Goal: Transaction & Acquisition: Purchase product/service

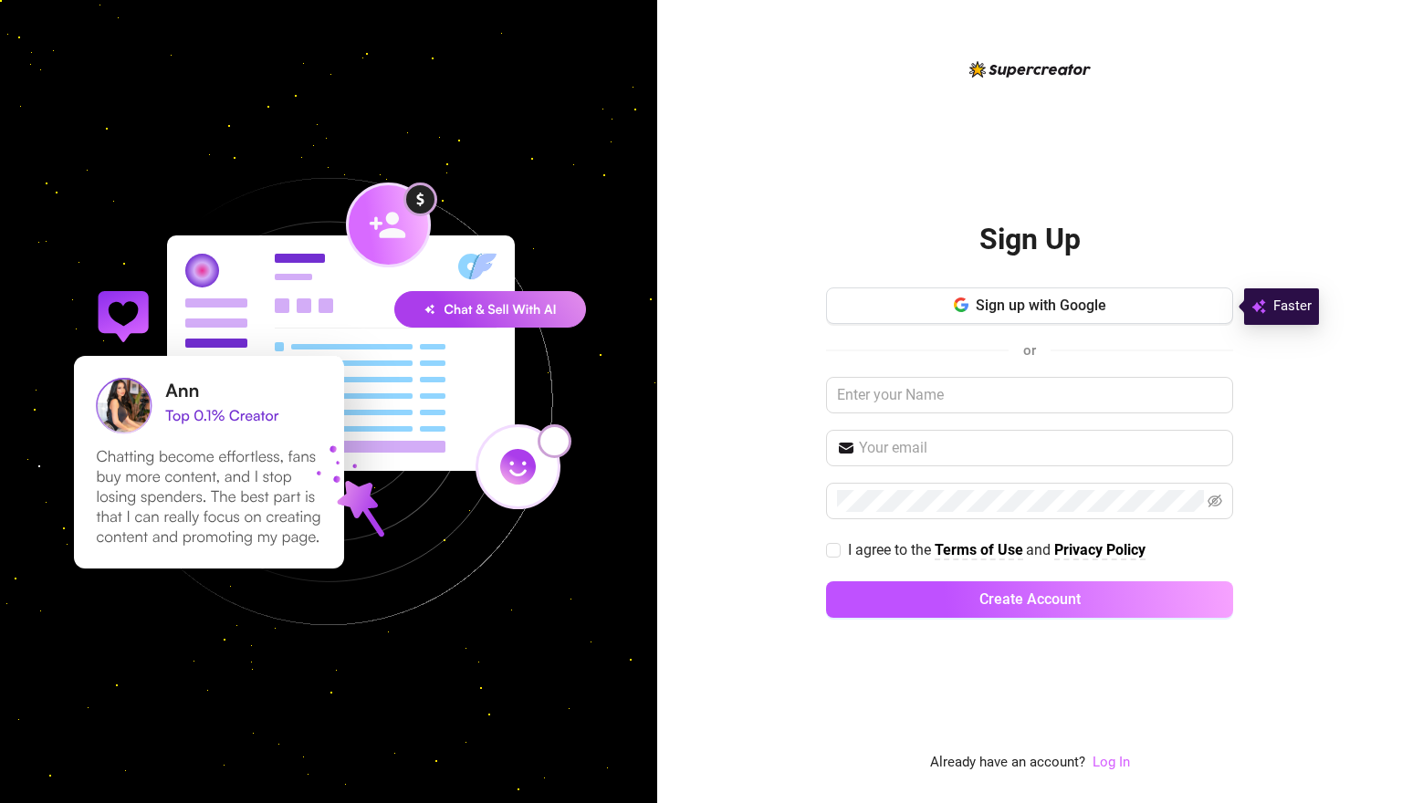
click at [1107, 758] on link "Log In" at bounding box center [1111, 762] width 37 height 16
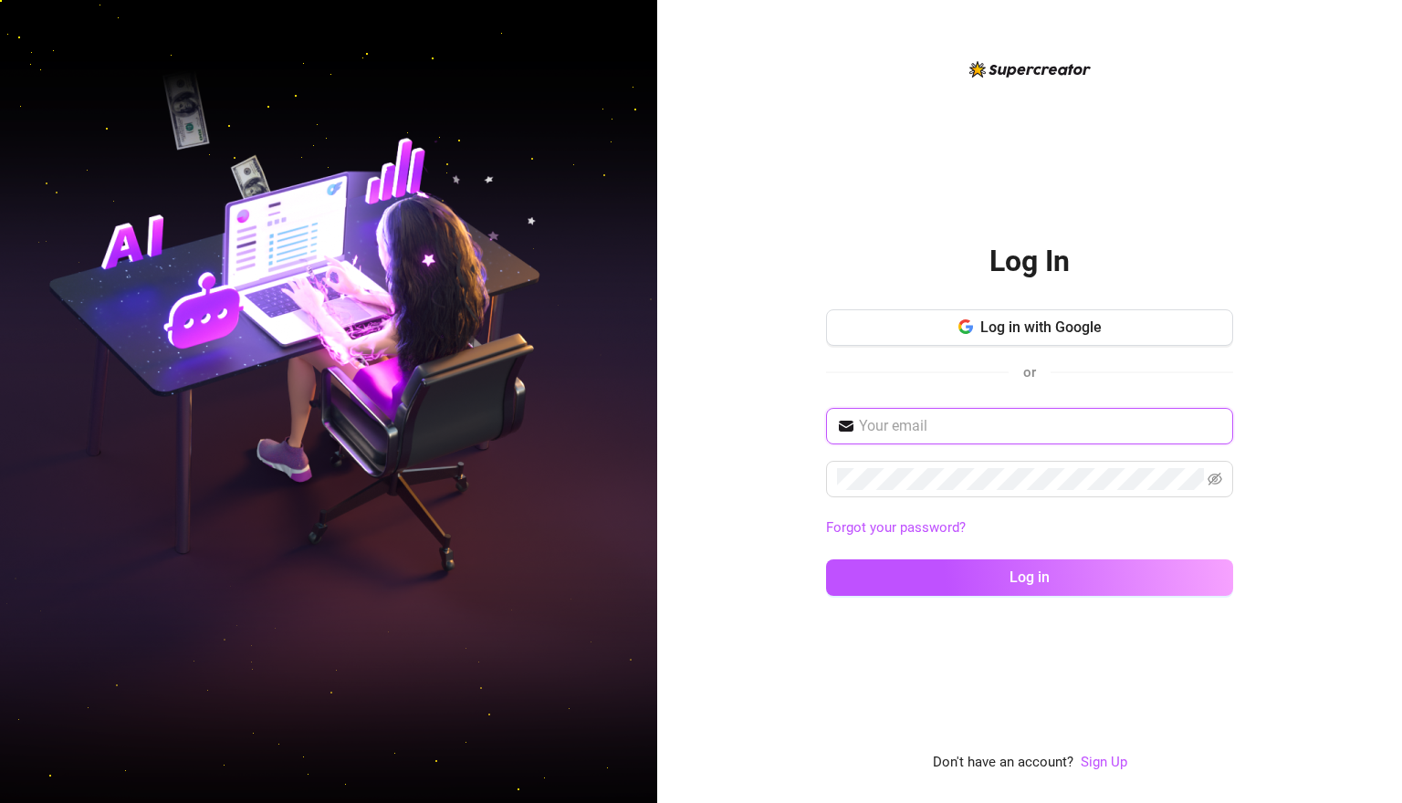
type input "[EMAIL_ADDRESS][DOMAIN_NAME]"
click at [1030, 577] on button "Log in" at bounding box center [1029, 578] width 407 height 37
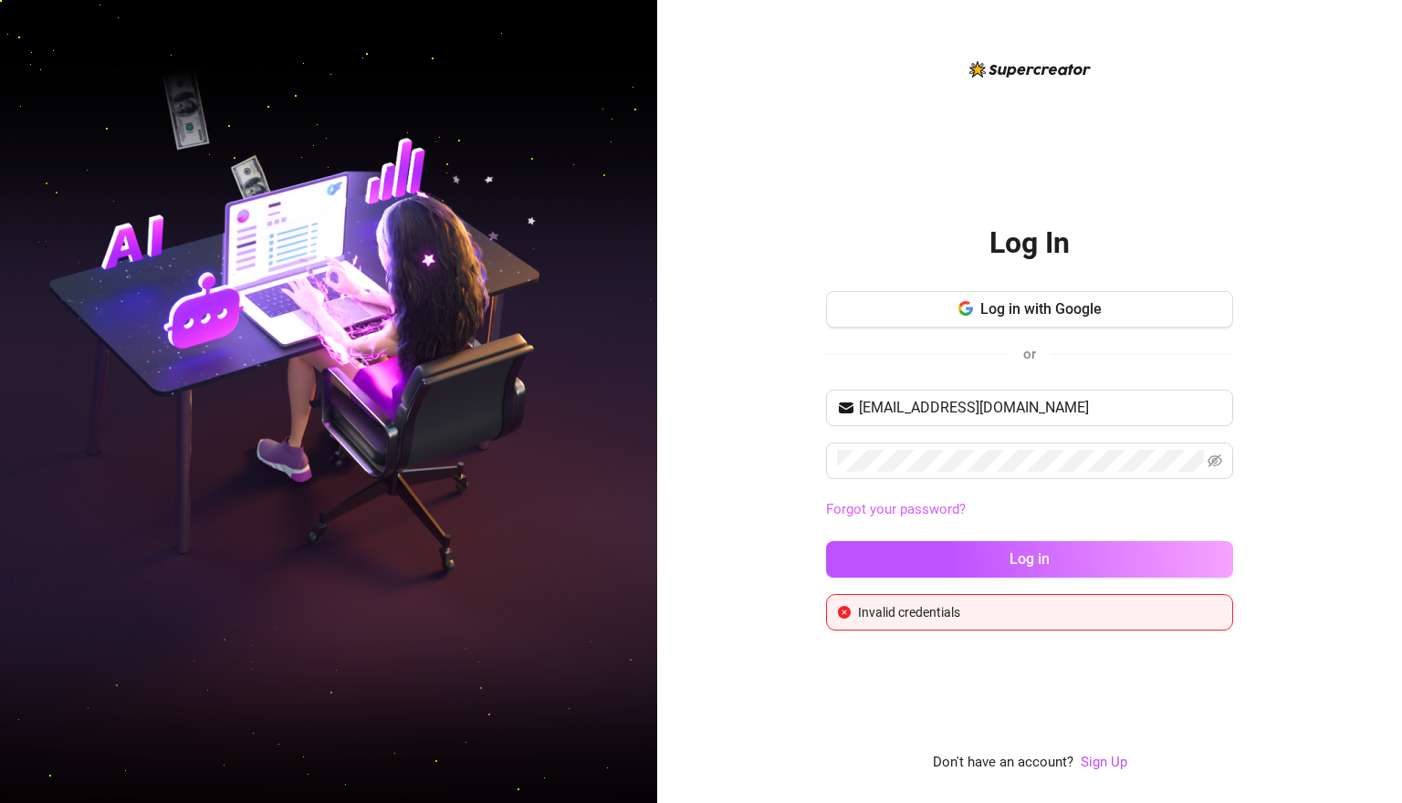
click at [938, 508] on link "Forgot your password?" at bounding box center [896, 509] width 140 height 16
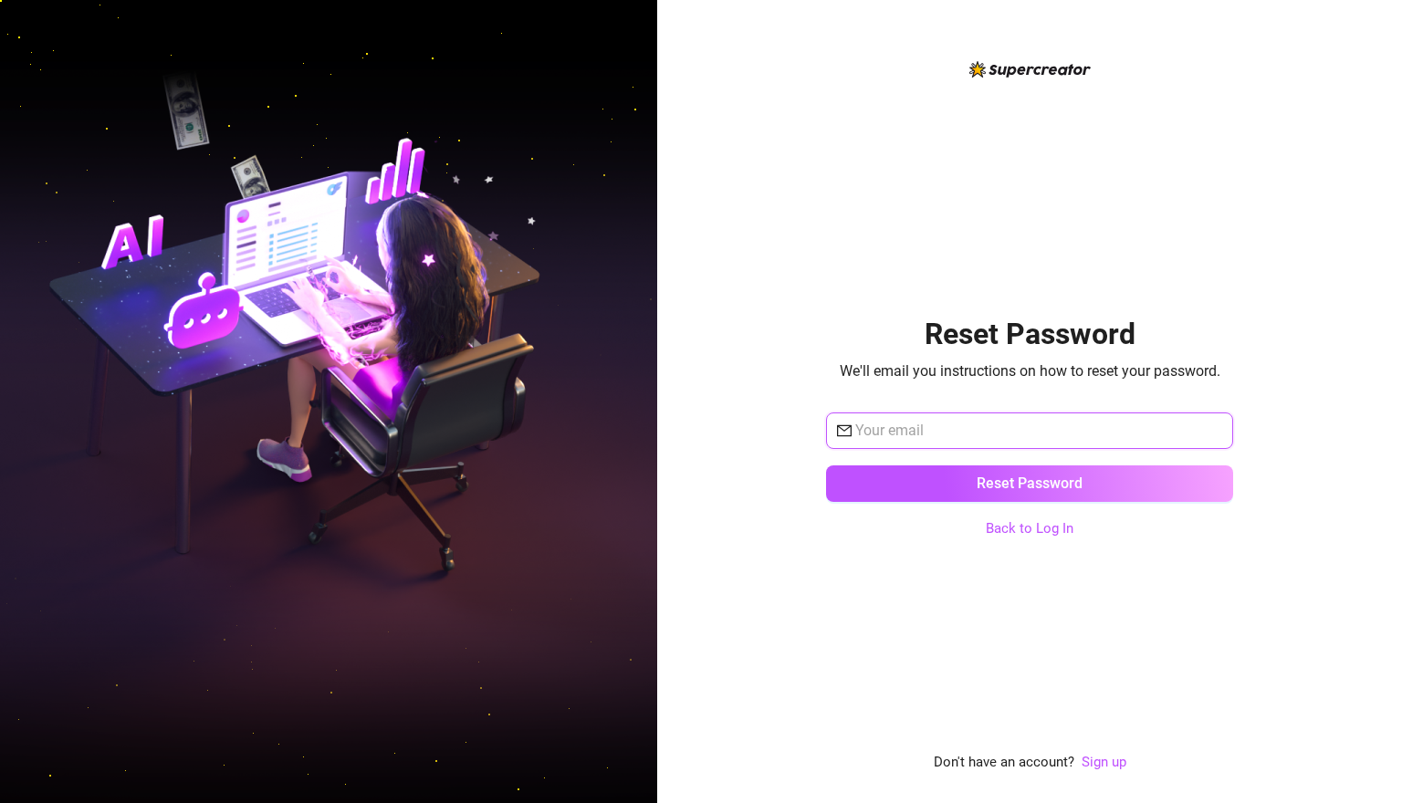
click at [952, 438] on input "text" at bounding box center [1038, 431] width 367 height 22
click at [948, 424] on input "text" at bounding box center [1038, 431] width 367 height 22
paste input "[EMAIL_ADDRESS][DOMAIN_NAME]"
type input "[EMAIL_ADDRESS][DOMAIN_NAME]"
click at [1025, 518] on link "Back to Log In" at bounding box center [1030, 529] width 88 height 22
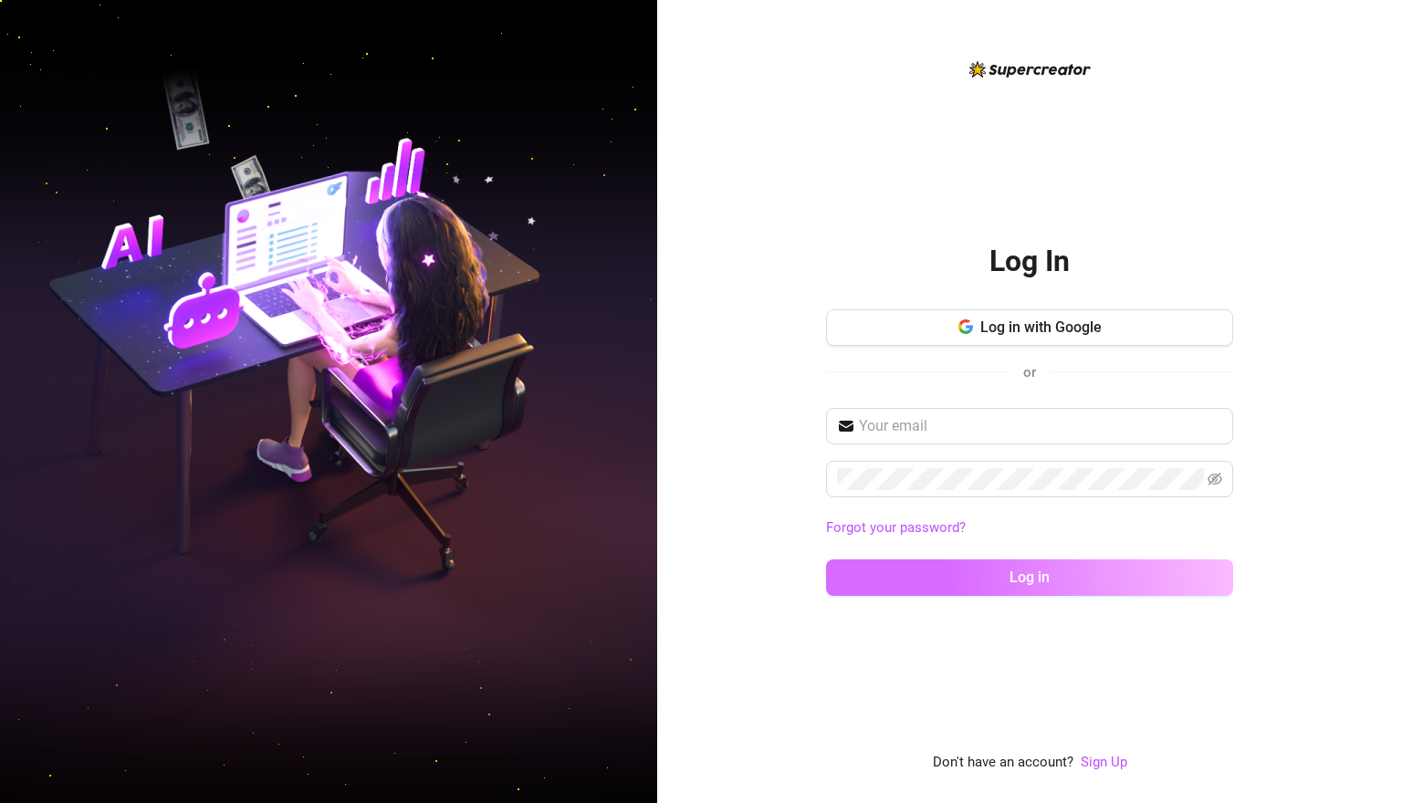
click at [1010, 560] on button "Log in" at bounding box center [1029, 578] width 407 height 37
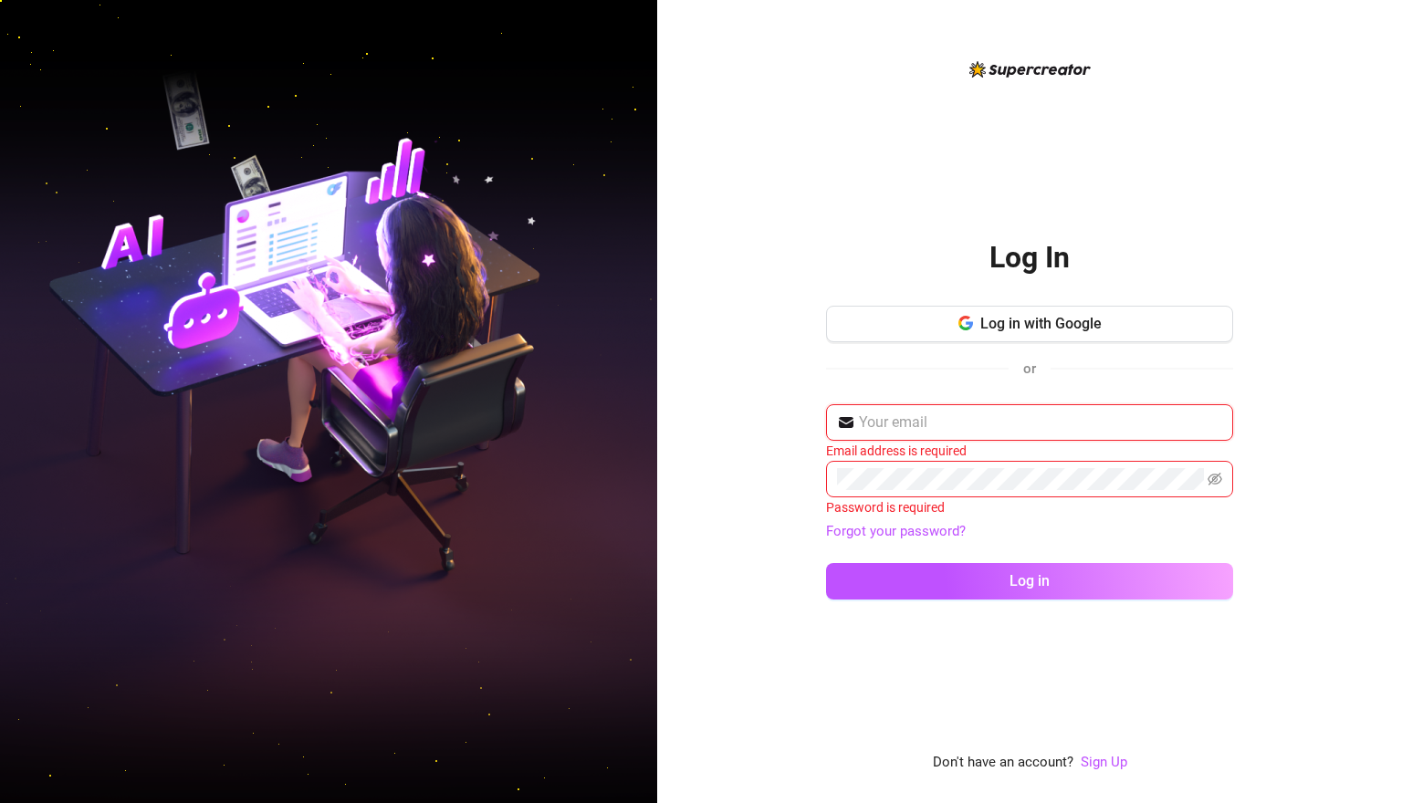
click at [1008, 433] on input "text" at bounding box center [1040, 423] width 363 height 22
paste input "[EMAIL_ADDRESS][DOMAIN_NAME]"
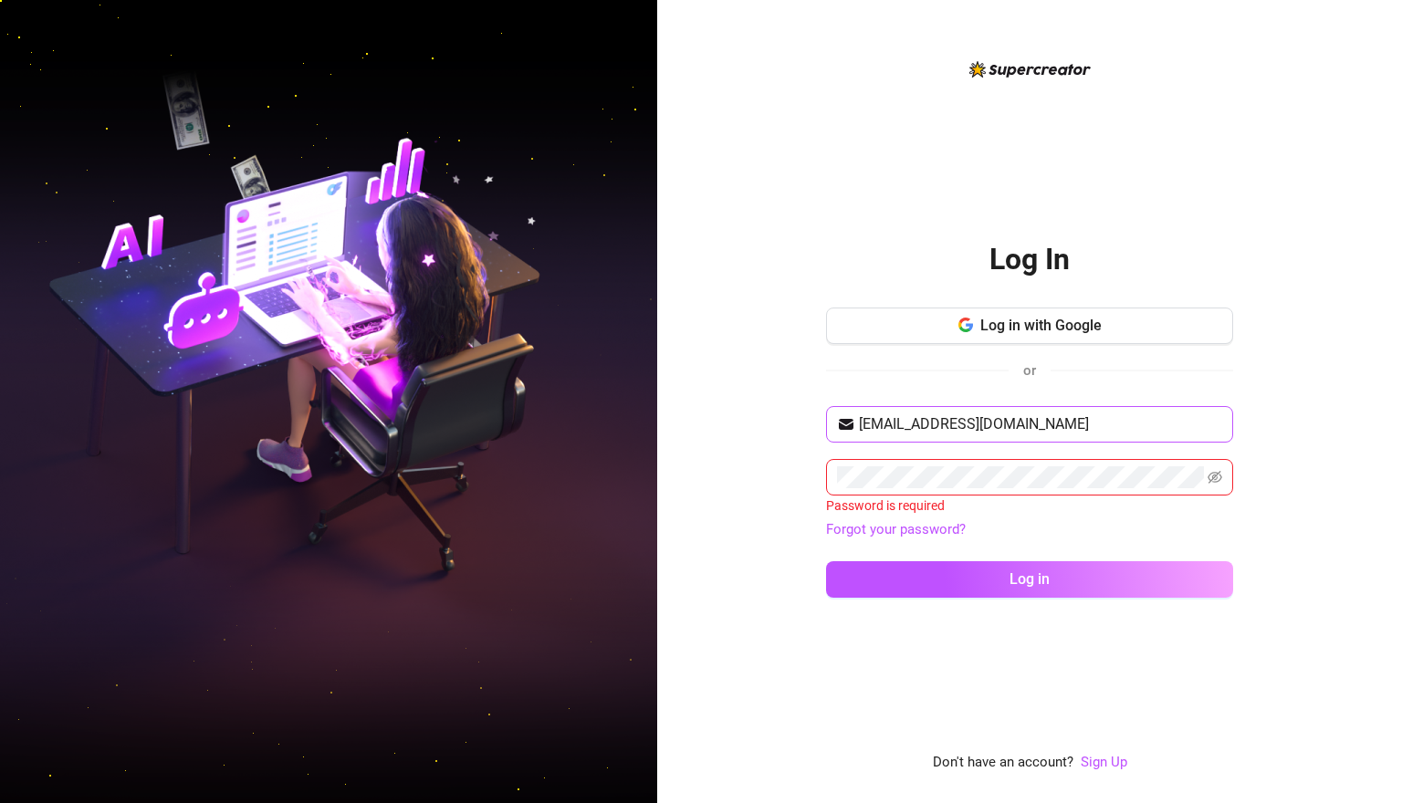
type input "[EMAIL_ADDRESS][DOMAIN_NAME]"
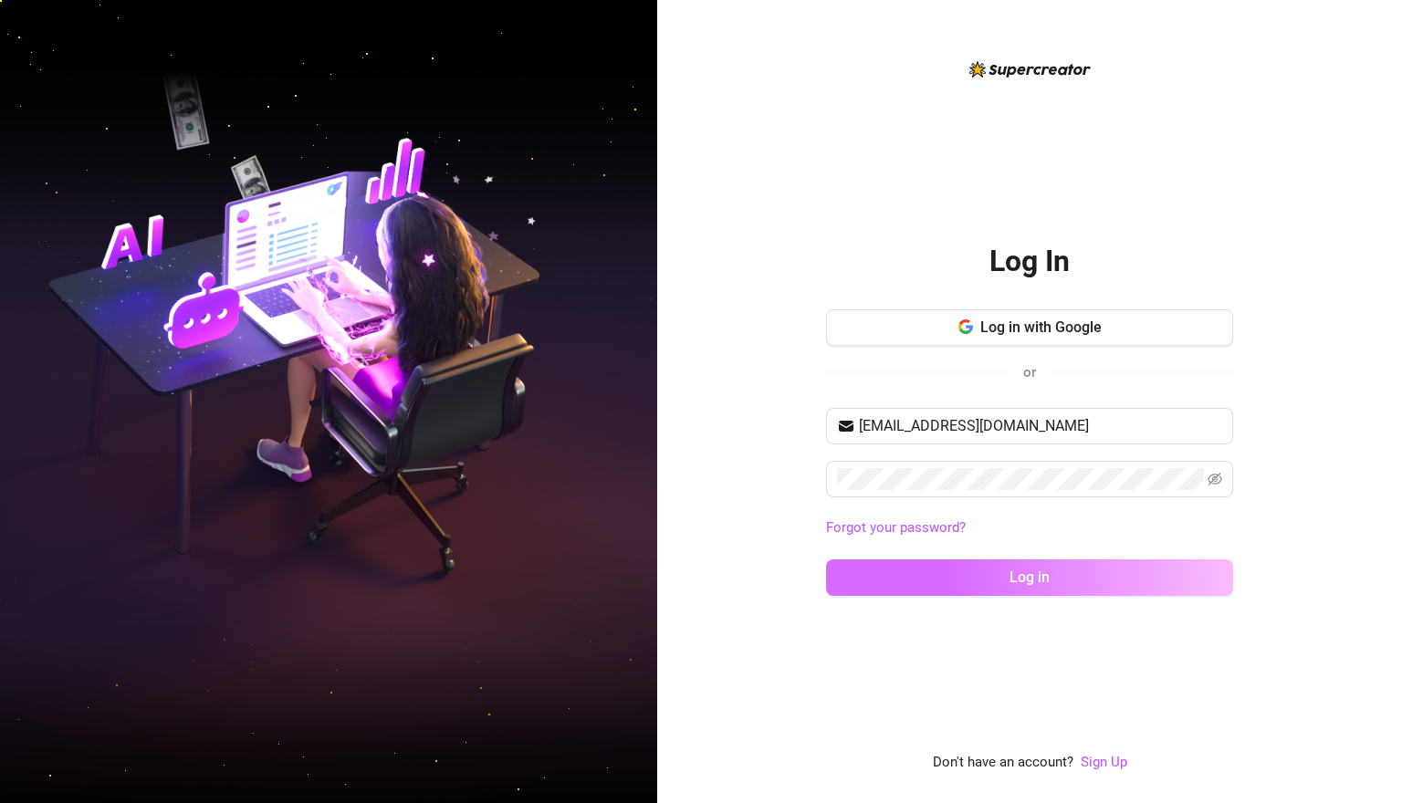
click at [987, 564] on button "Log in" at bounding box center [1029, 578] width 407 height 37
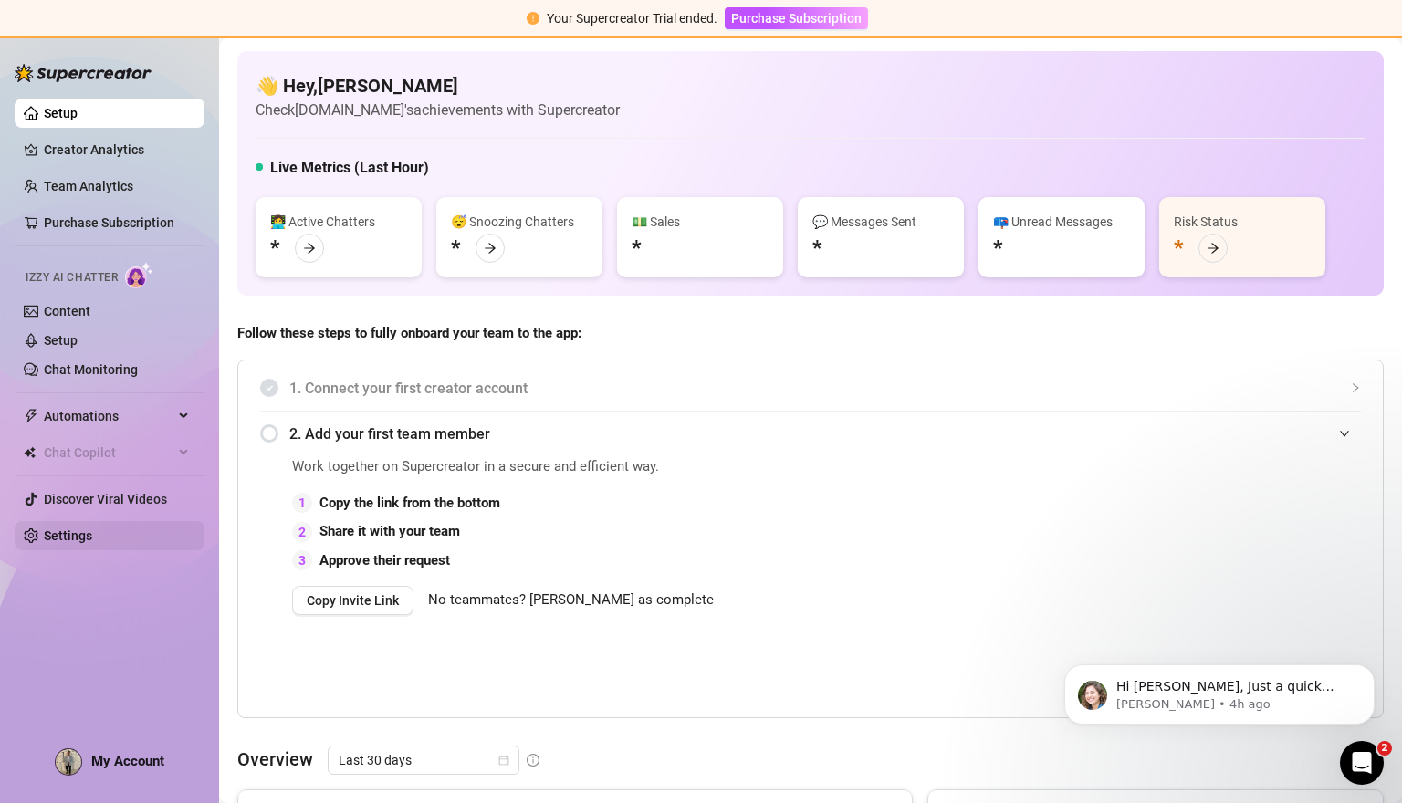
click at [52, 529] on link "Settings" at bounding box center [68, 536] width 48 height 15
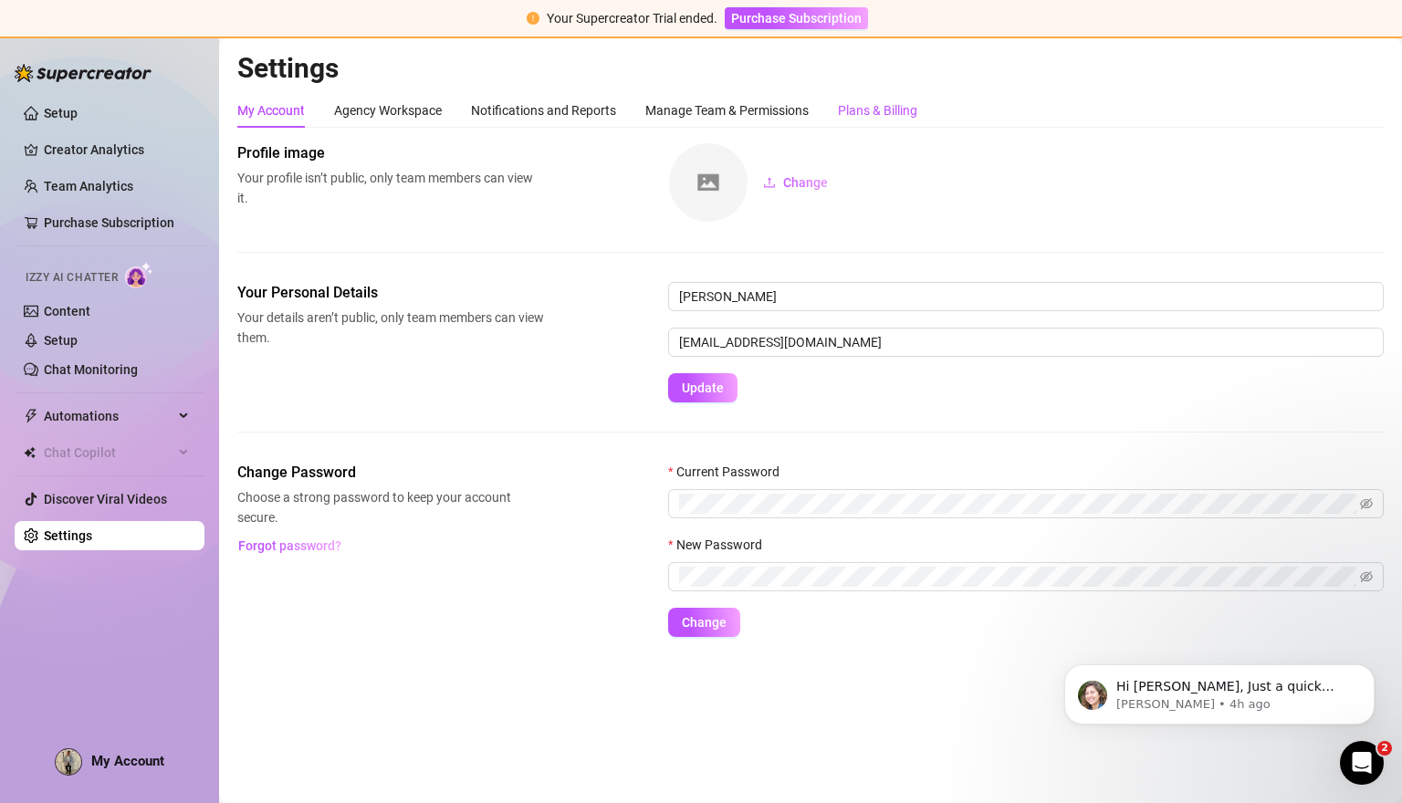
click at [893, 114] on div "Plans & Billing" at bounding box center [877, 110] width 79 height 20
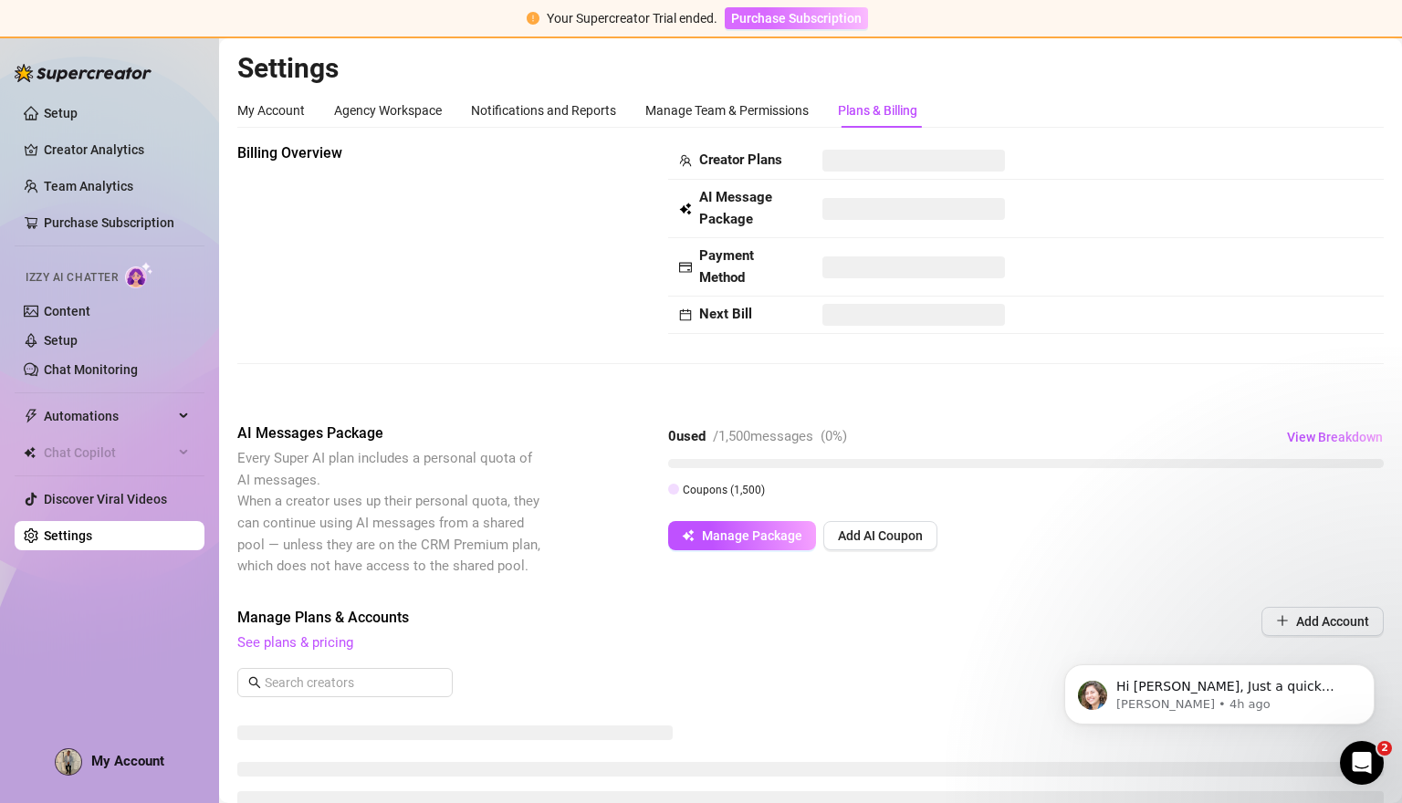
click at [827, 23] on span "Purchase Subscription" at bounding box center [796, 18] width 131 height 15
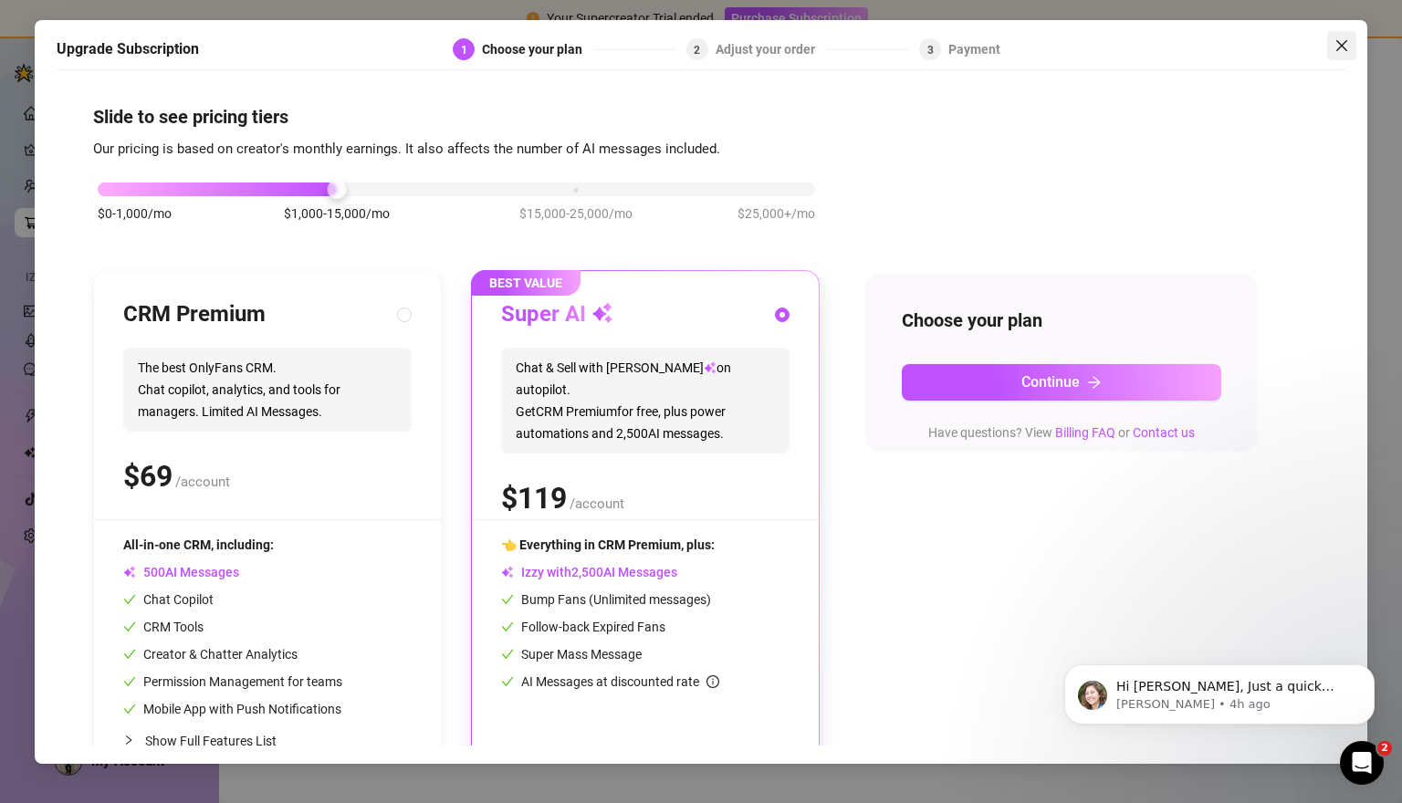
click at [1332, 37] on button "Close" at bounding box center [1341, 45] width 29 height 29
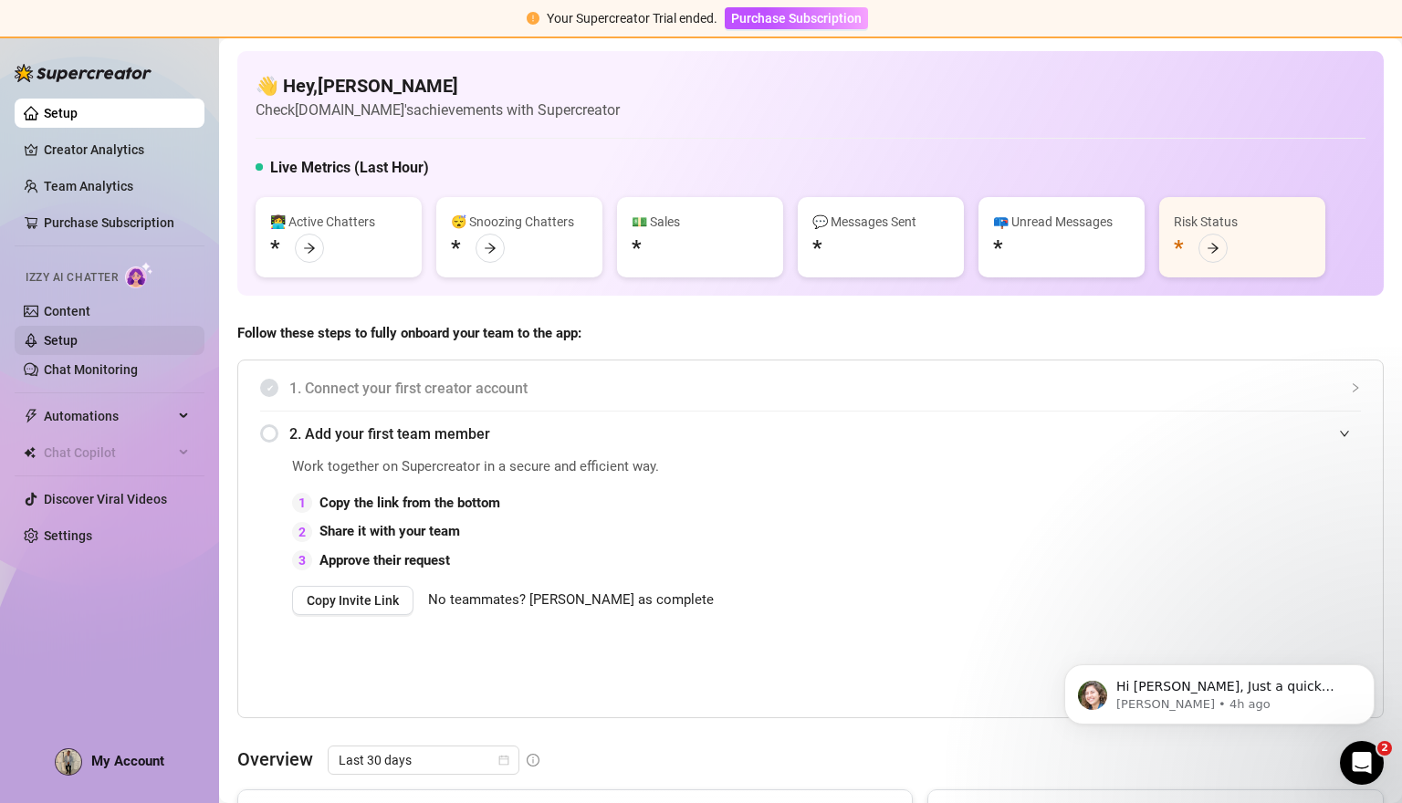
click at [78, 343] on link "Setup" at bounding box center [61, 340] width 34 height 15
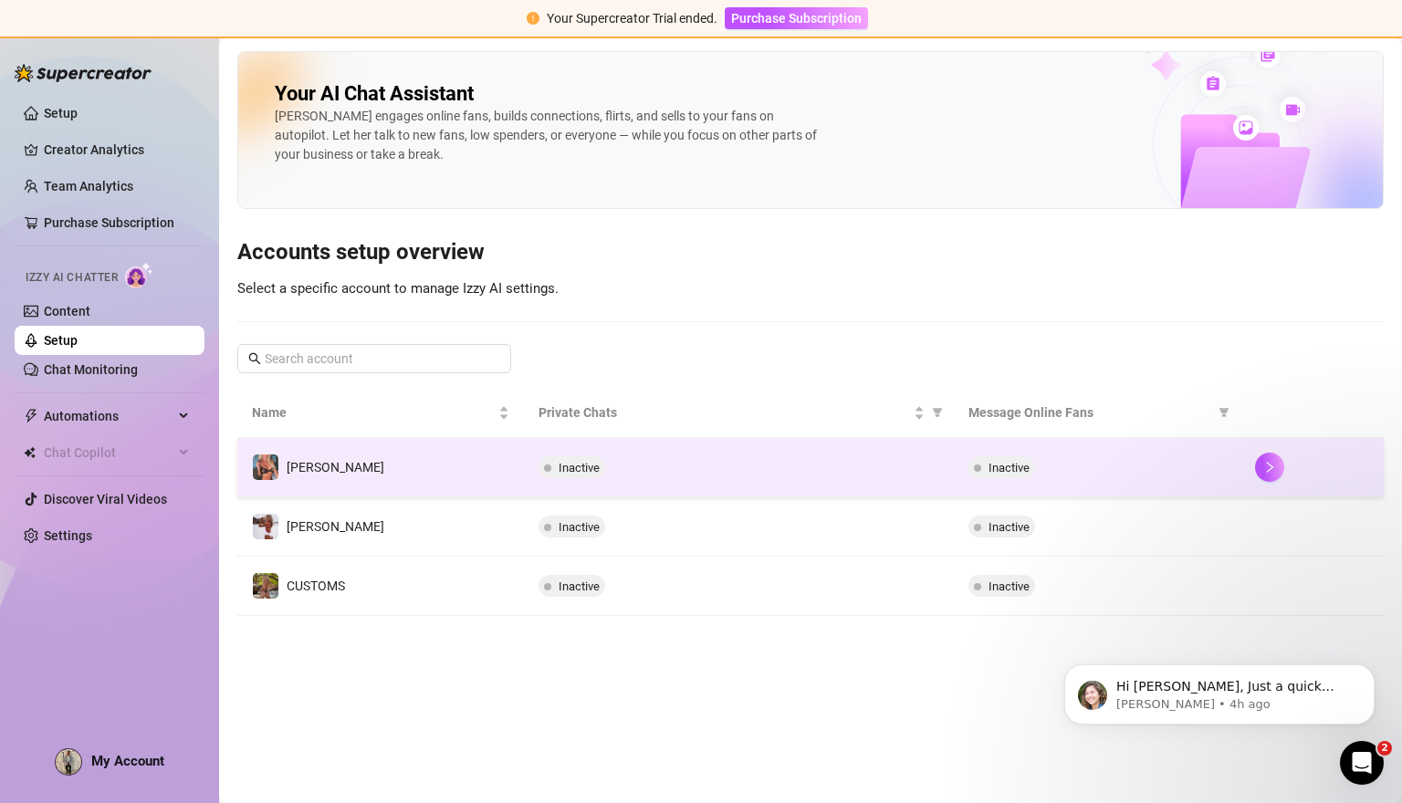
click at [1107, 470] on div "Inactive" at bounding box center [1096, 467] width 257 height 22
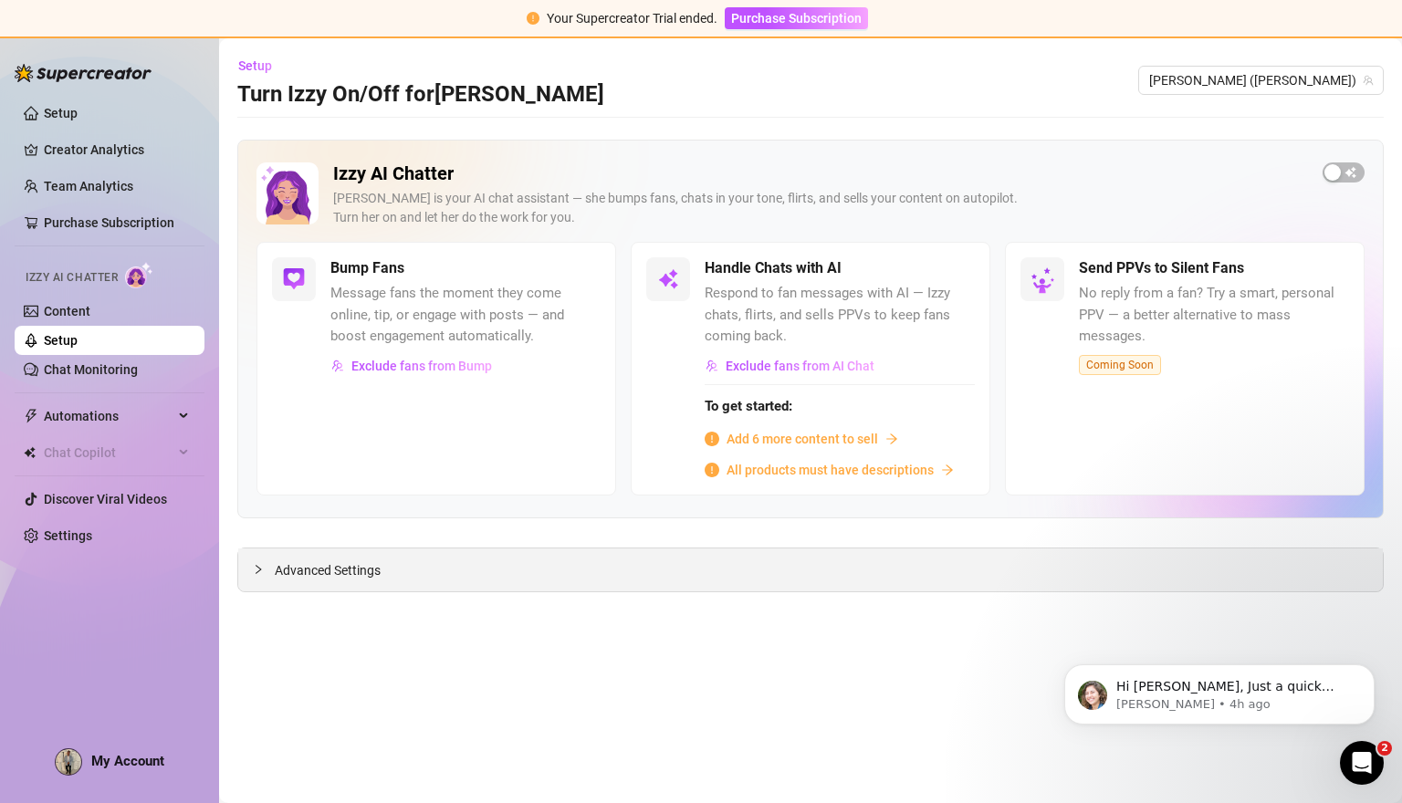
click at [352, 572] on span "Advanced Settings" at bounding box center [328, 570] width 106 height 20
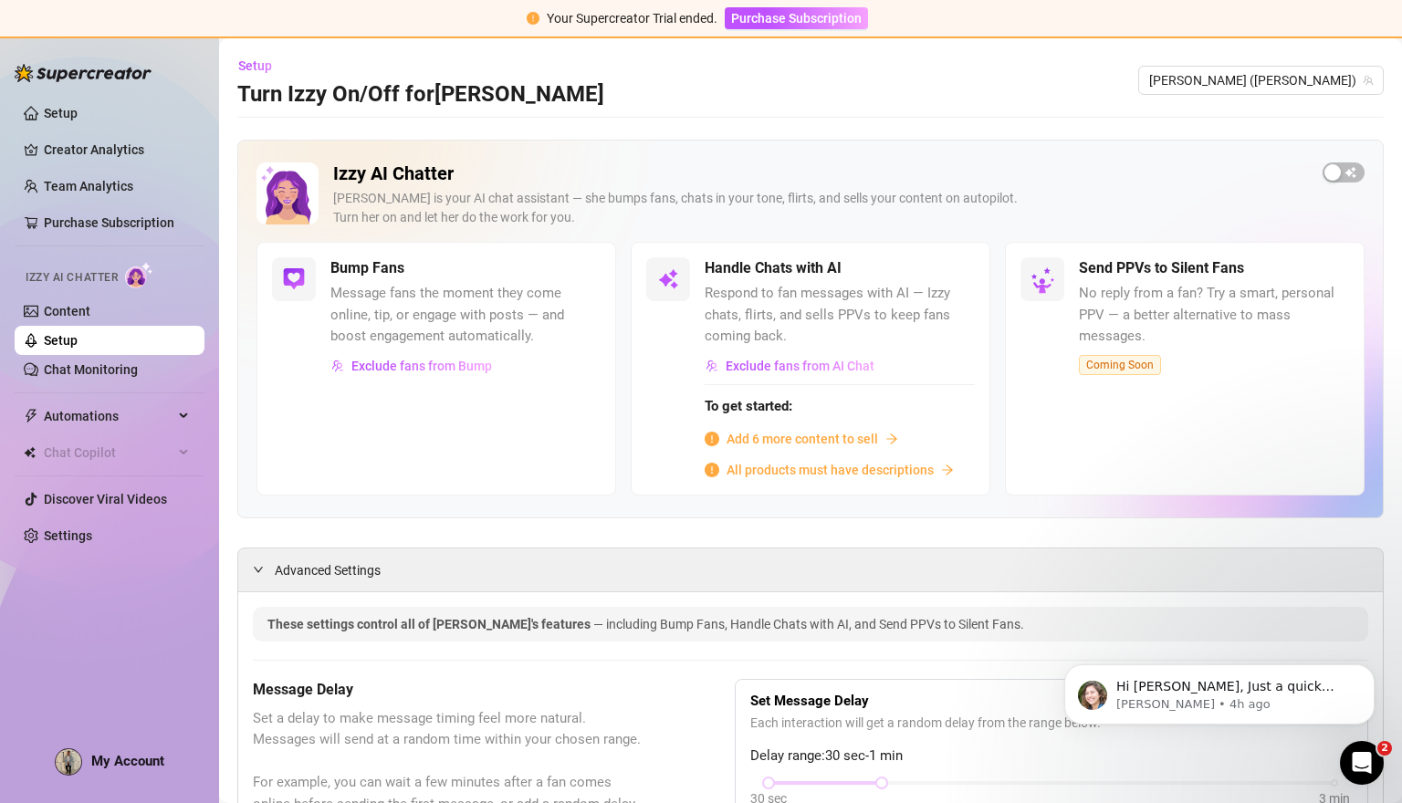
scroll to position [1, 0]
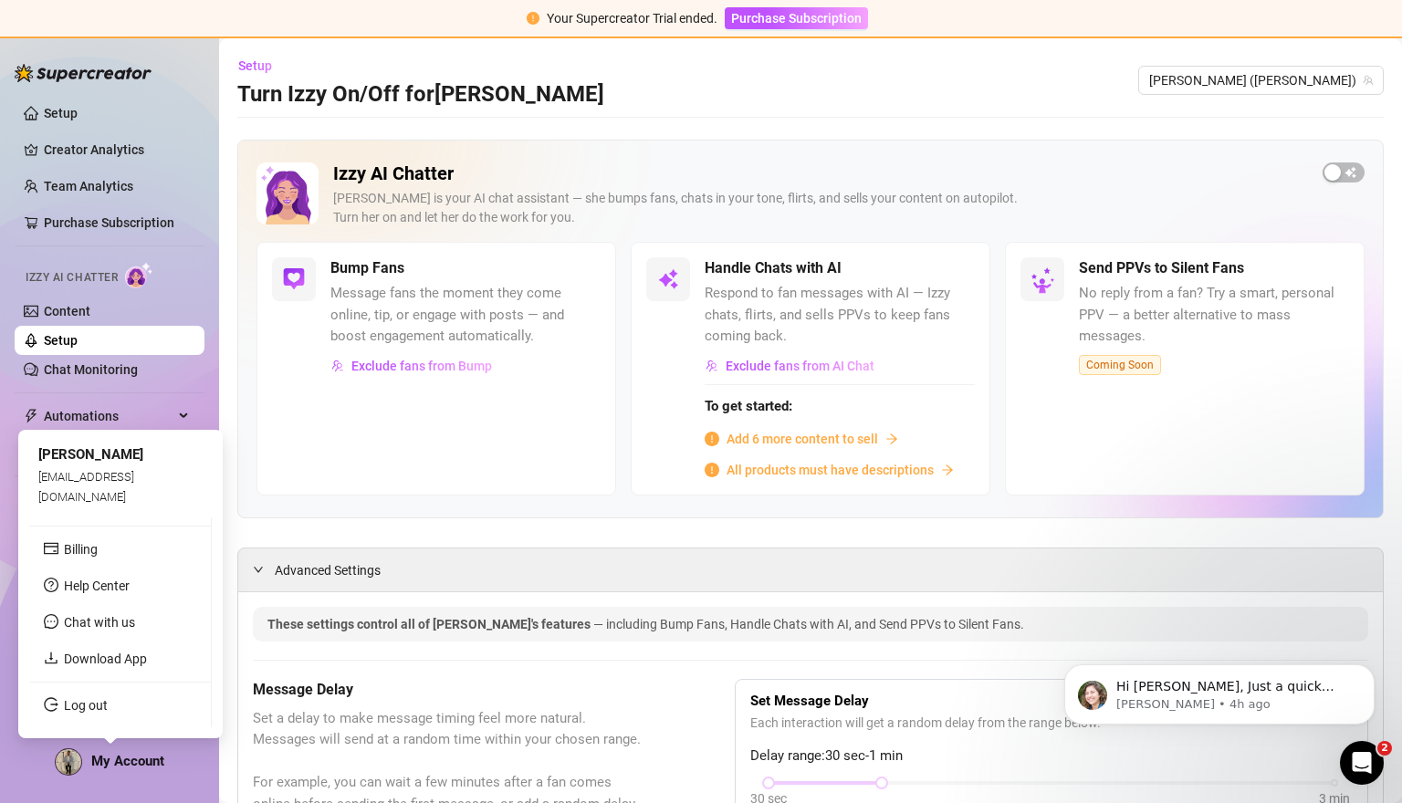
click at [89, 756] on div "My Account" at bounding box center [110, 761] width 110 height 27
